Goal: Share content

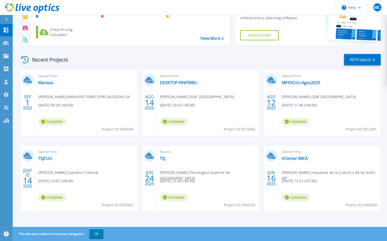
scroll to position [39, 0]
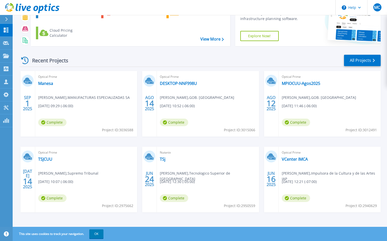
click at [372, 128] on span "Project ID: 3012491" at bounding box center [361, 130] width 31 height 6
copy span "3012491"
click at [304, 87] on div "Optical Prime MPIOCUU-Agos2025 [PERSON_NAME] , GOB. CHIHUAHUA [DATE] 11:46 (-06…" at bounding box center [330, 104] width 102 height 66
click at [302, 84] on link "MPIOCUU-Agos2025" at bounding box center [301, 83] width 38 height 5
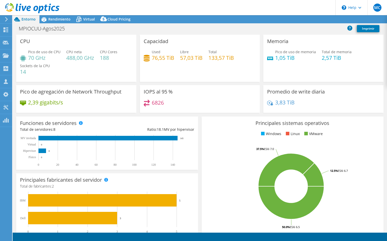
select select "USD"
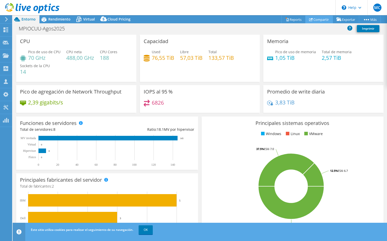
click at [309, 19] on use at bounding box center [311, 19] width 4 height 3
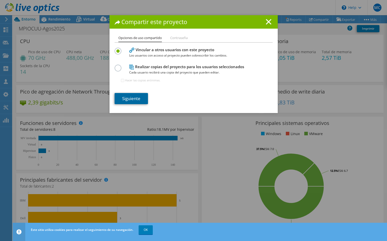
click at [138, 98] on link "Siguiente" at bounding box center [131, 98] width 33 height 11
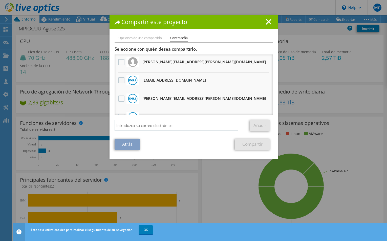
click at [122, 82] on label at bounding box center [121, 80] width 7 height 6
click at [0, 0] on input "checkbox" at bounding box center [0, 0] width 0 height 0
click at [247, 144] on link "Compartir" at bounding box center [252, 143] width 35 height 11
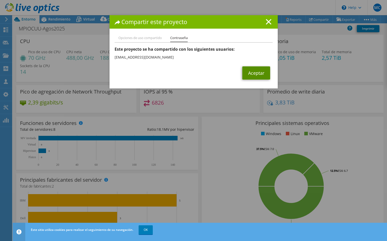
click at [260, 74] on link "Aceptar" at bounding box center [257, 72] width 28 height 13
